Goal: Information Seeking & Learning: Find specific fact

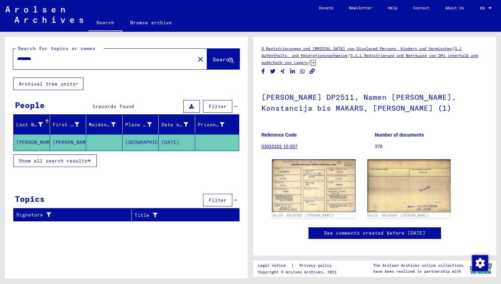
drag, startPoint x: 60, startPoint y: 60, endPoint x: 0, endPoint y: 56, distance: 60.1
click at [0, 56] on div "Search for topics or names ******** close Search Archival tree units People 1 r…" at bounding box center [125, 155] width 251 height 247
click at [213, 63] on span "Search" at bounding box center [223, 59] width 20 height 7
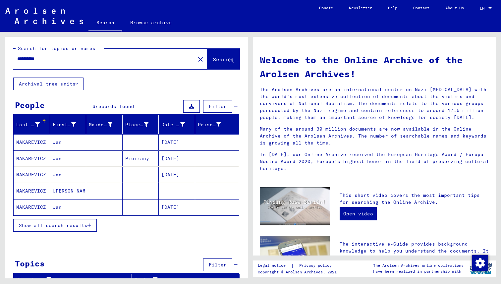
click at [41, 143] on mat-cell "MAKAREVICZ" at bounding box center [32, 142] width 36 height 16
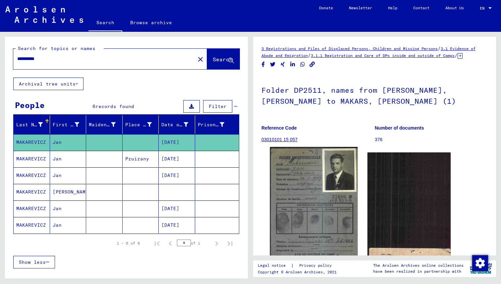
click at [300, 185] on img at bounding box center [314, 209] width 88 height 125
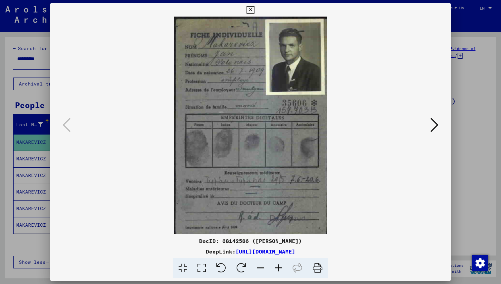
click at [436, 123] on icon at bounding box center [435, 125] width 8 height 16
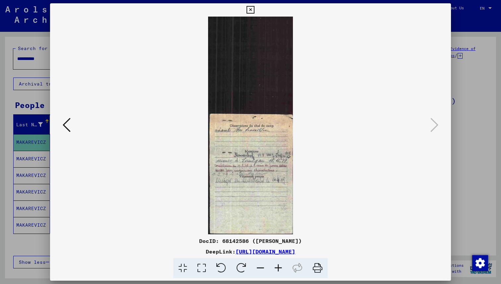
click at [474, 117] on div at bounding box center [250, 142] width 501 height 284
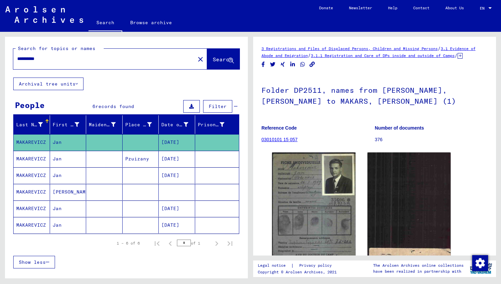
click at [68, 160] on mat-cell "Jan" at bounding box center [68, 159] width 36 height 16
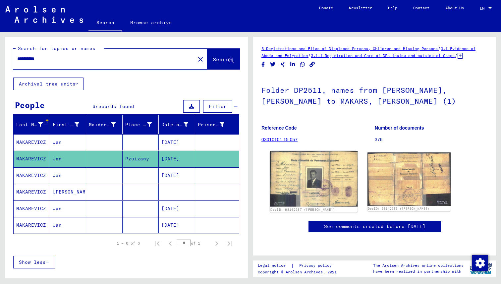
click at [308, 179] on img at bounding box center [314, 179] width 88 height 56
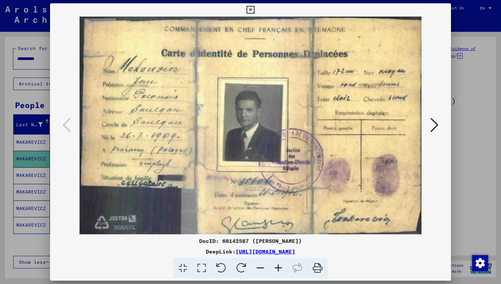
click at [477, 84] on div at bounding box center [250, 142] width 501 height 284
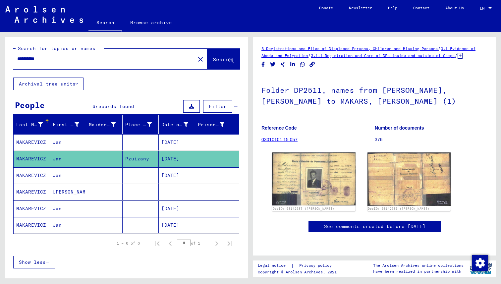
click at [64, 176] on mat-cell "Jan" at bounding box center [68, 175] width 36 height 16
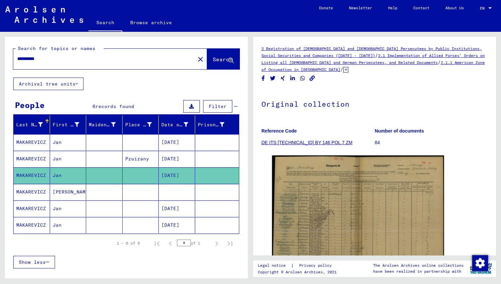
click at [66, 161] on mat-cell "Jan" at bounding box center [68, 159] width 36 height 16
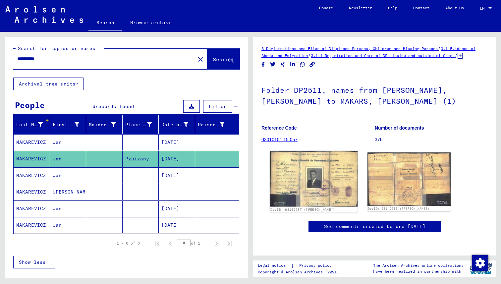
click at [324, 179] on img at bounding box center [314, 179] width 88 height 56
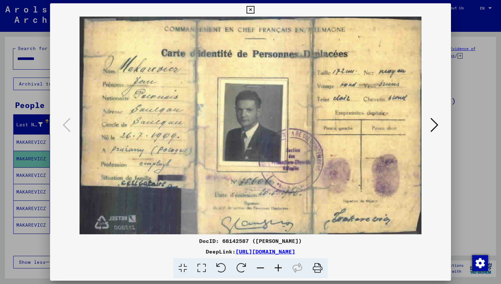
click at [462, 100] on div at bounding box center [250, 142] width 501 height 284
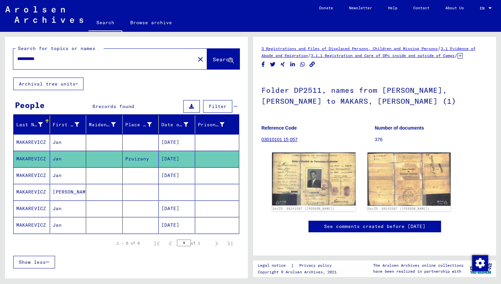
click at [97, 175] on mat-cell at bounding box center [104, 175] width 36 height 16
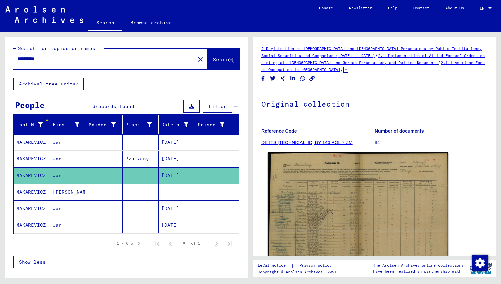
click at [317, 193] on img at bounding box center [358, 216] width 181 height 128
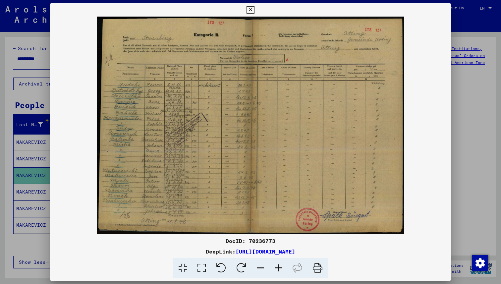
click at [487, 103] on div at bounding box center [250, 142] width 501 height 284
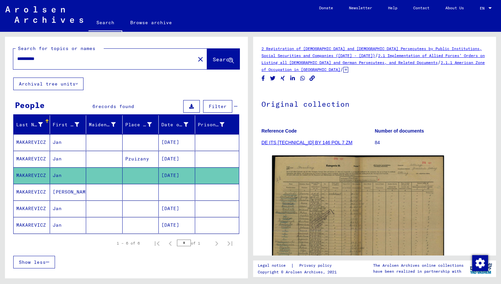
click at [66, 194] on mat-cell "[PERSON_NAME]" at bounding box center [68, 192] width 36 height 16
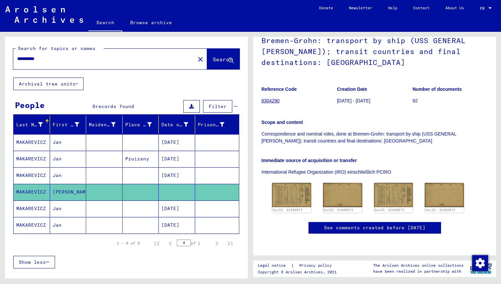
scroll to position [96, 0]
click at [294, 182] on img at bounding box center [291, 195] width 41 height 26
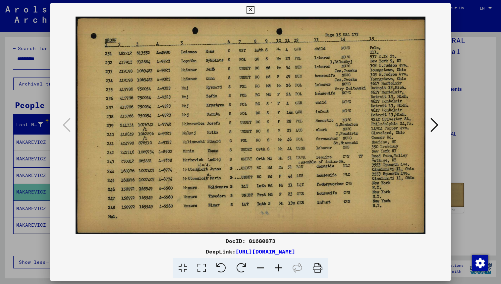
click at [474, 108] on div at bounding box center [250, 142] width 501 height 284
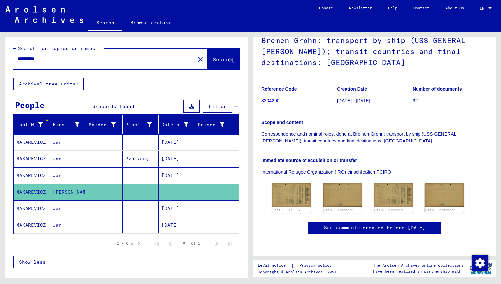
click at [61, 211] on mat-cell "Jan" at bounding box center [68, 209] width 36 height 16
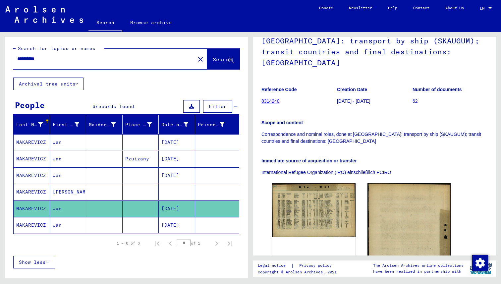
scroll to position [80, 0]
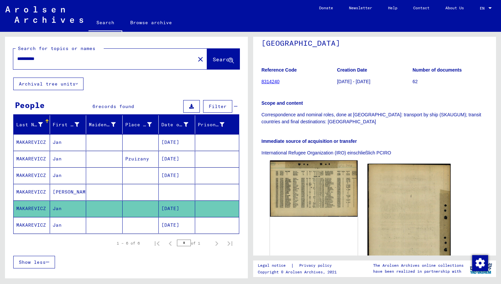
click at [312, 175] on img at bounding box center [314, 188] width 88 height 57
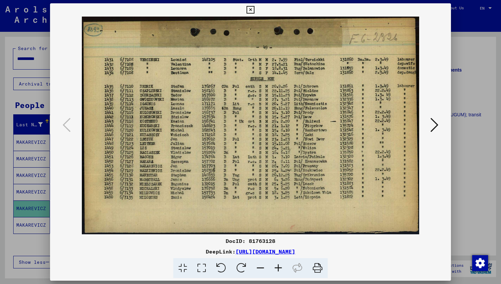
click at [461, 139] on div at bounding box center [250, 142] width 501 height 284
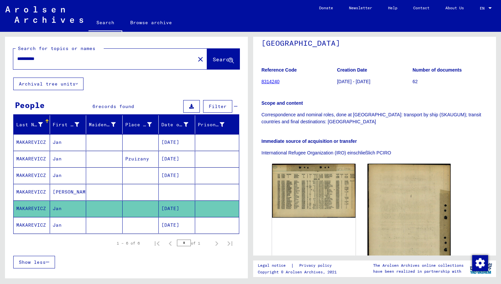
click at [58, 225] on mat-cell "Jan" at bounding box center [68, 225] width 36 height 16
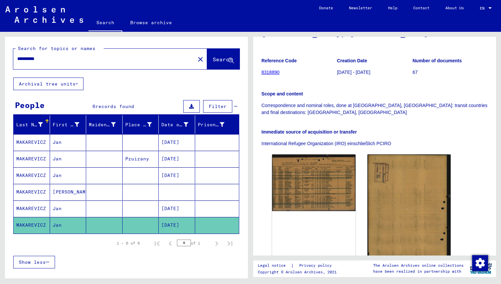
scroll to position [91, 0]
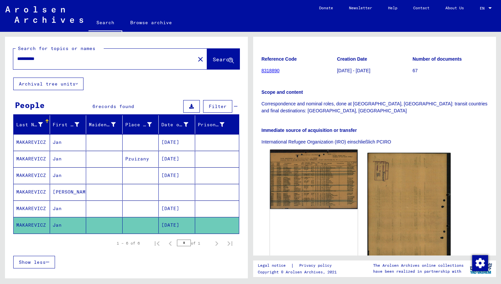
click at [308, 172] on img at bounding box center [314, 180] width 88 height 60
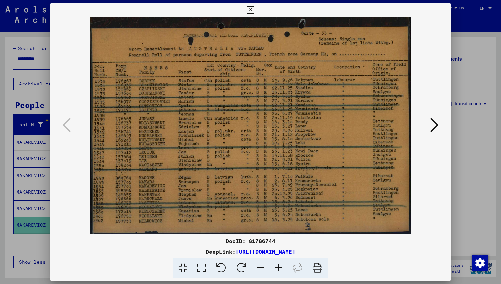
click at [462, 165] on div at bounding box center [250, 142] width 501 height 284
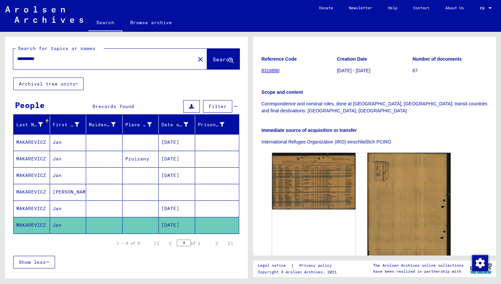
click at [37, 59] on input "**********" at bounding box center [104, 58] width 174 height 7
type input "**********"
click at [213, 60] on span "Search" at bounding box center [223, 59] width 20 height 7
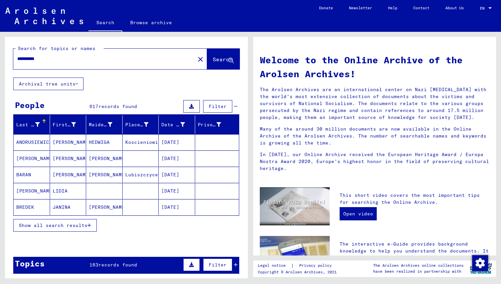
click at [59, 224] on span "Show all search results" at bounding box center [53, 225] width 69 height 6
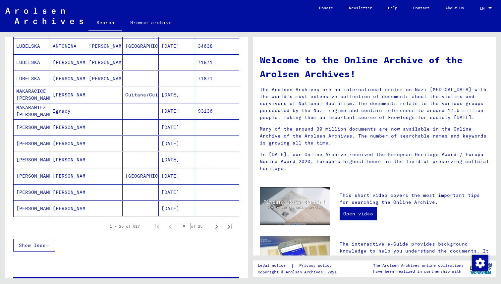
scroll to position [366, 0]
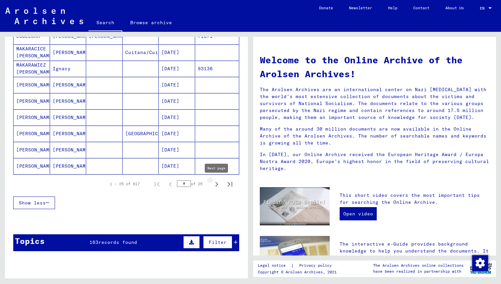
click at [216, 183] on icon "Next page" at bounding box center [216, 184] width 3 height 5
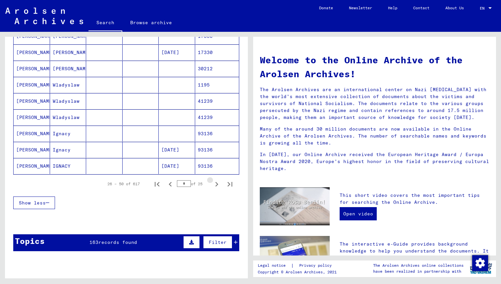
click at [216, 183] on icon "Next page" at bounding box center [216, 184] width 3 height 5
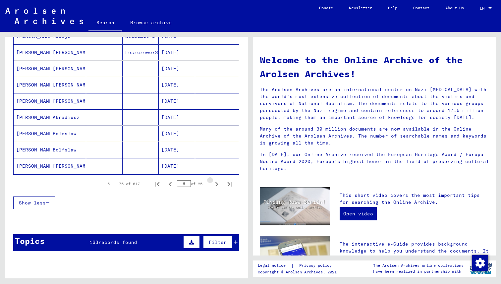
click at [216, 183] on icon "Next page" at bounding box center [216, 184] width 3 height 5
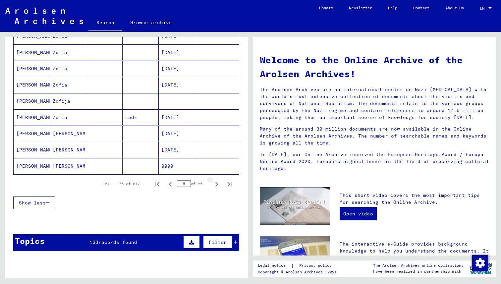
click at [216, 183] on icon "Next page" at bounding box center [216, 184] width 3 height 5
click at [90, 169] on mat-cell at bounding box center [104, 166] width 36 height 16
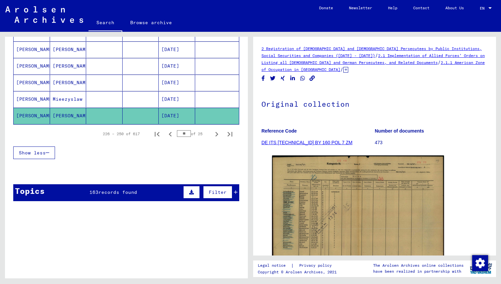
scroll to position [461, 0]
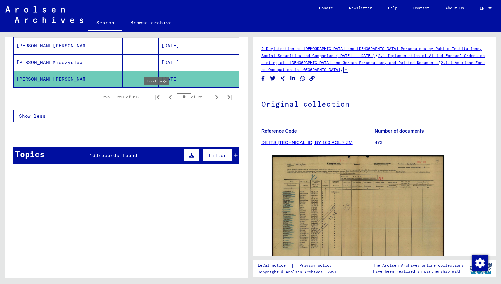
click at [157, 98] on icon "First page" at bounding box center [156, 97] width 9 height 9
type input "*"
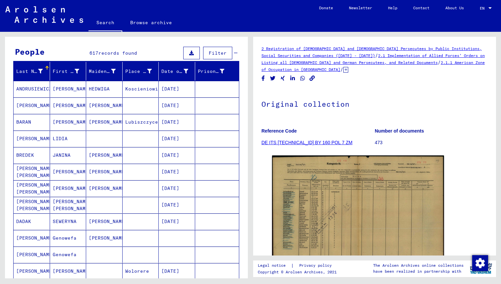
scroll to position [53, 0]
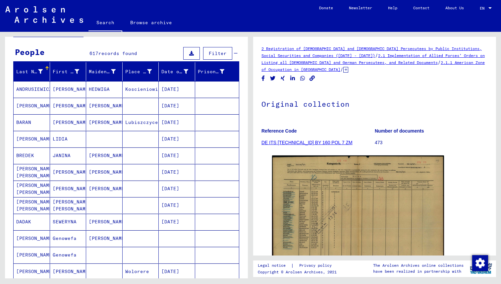
click at [194, 53] on icon at bounding box center [191, 53] width 5 height 5
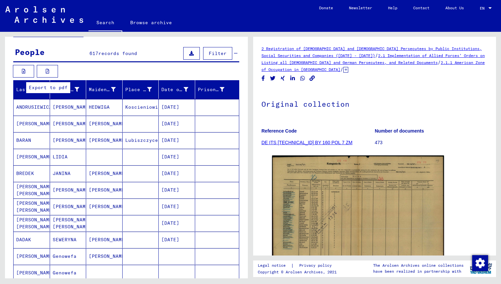
click at [45, 71] on button at bounding box center [47, 71] width 21 height 13
click at [192, 52] on icon at bounding box center [191, 53] width 5 height 5
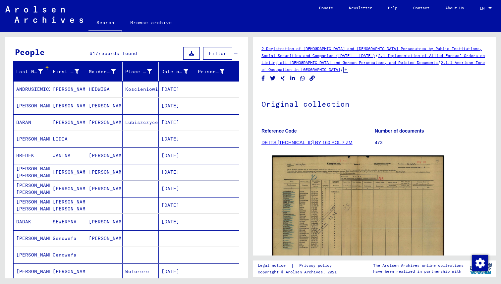
click at [192, 52] on icon at bounding box center [191, 53] width 5 height 5
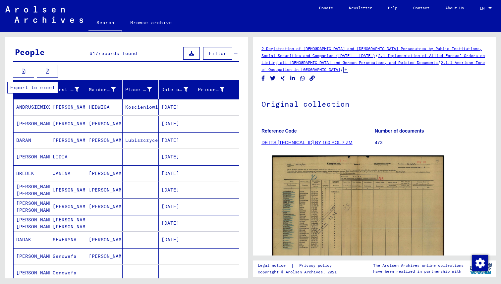
click at [20, 72] on button at bounding box center [23, 71] width 21 height 13
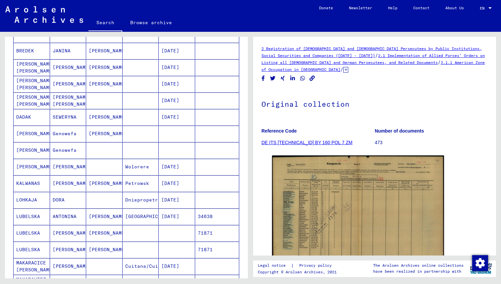
scroll to position [0, 0]
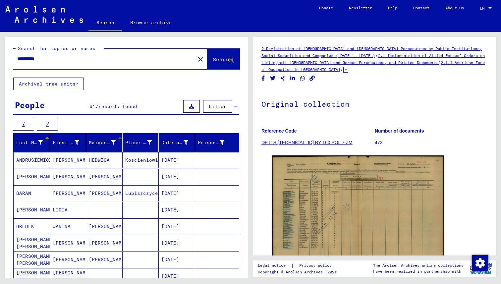
click at [113, 141] on icon at bounding box center [113, 142] width 5 height 5
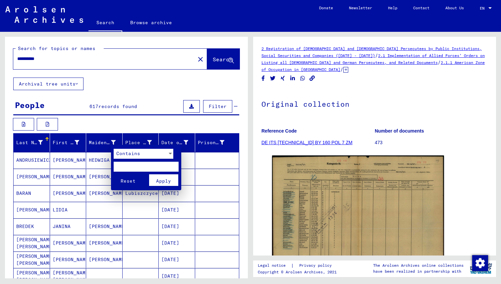
click at [130, 165] on input "text" at bounding box center [146, 167] width 65 height 10
type input "*"
click at [135, 142] on div at bounding box center [250, 142] width 501 height 284
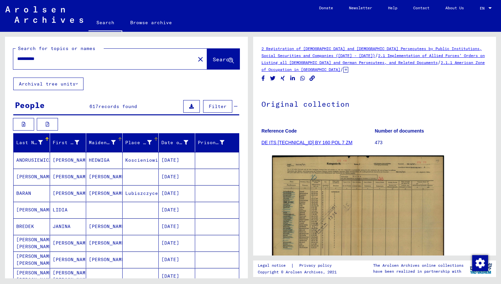
click at [133, 143] on div "Place of Birth" at bounding box center [138, 142] width 27 height 7
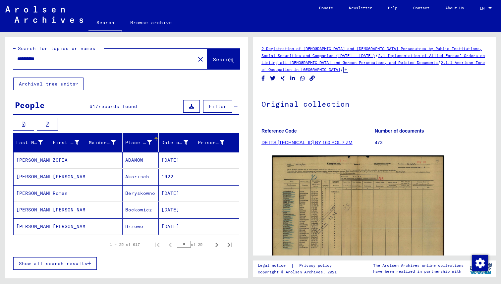
click at [69, 261] on span "Show all search results" at bounding box center [53, 264] width 69 height 6
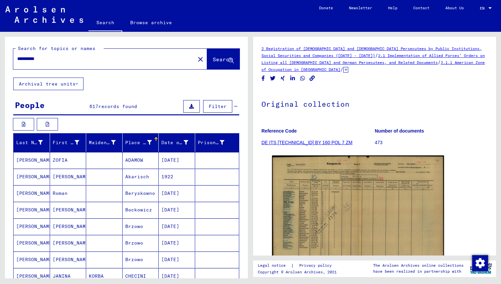
click at [132, 143] on div "Place of Birth" at bounding box center [138, 142] width 27 height 7
